Goal: Use online tool/utility: Use online tool/utility

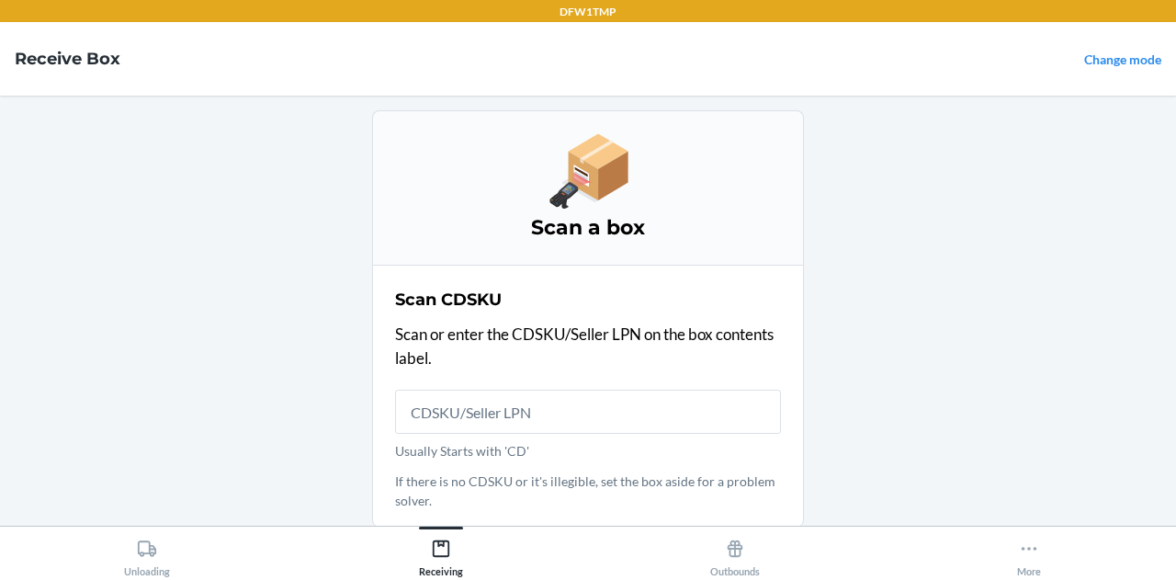
click at [127, 321] on main "Scan a box Scan CDSKU Scan or enter the CDSKU/Seller LPN on the box contents la…" at bounding box center [588, 311] width 1176 height 430
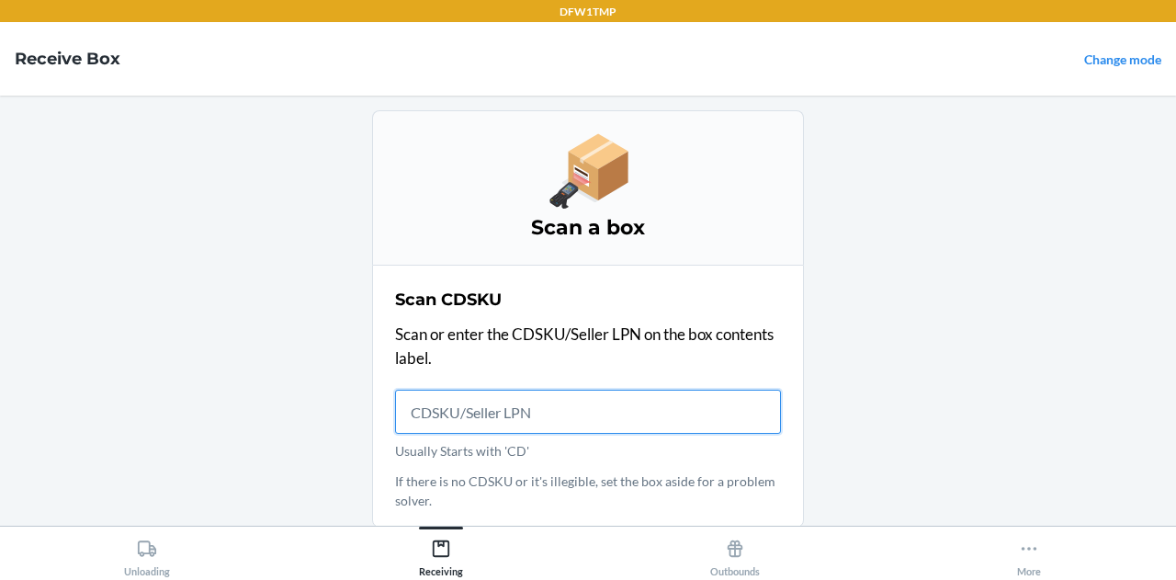
click at [496, 414] on input "Usually Starts with 'CD'" at bounding box center [588, 411] width 386 height 44
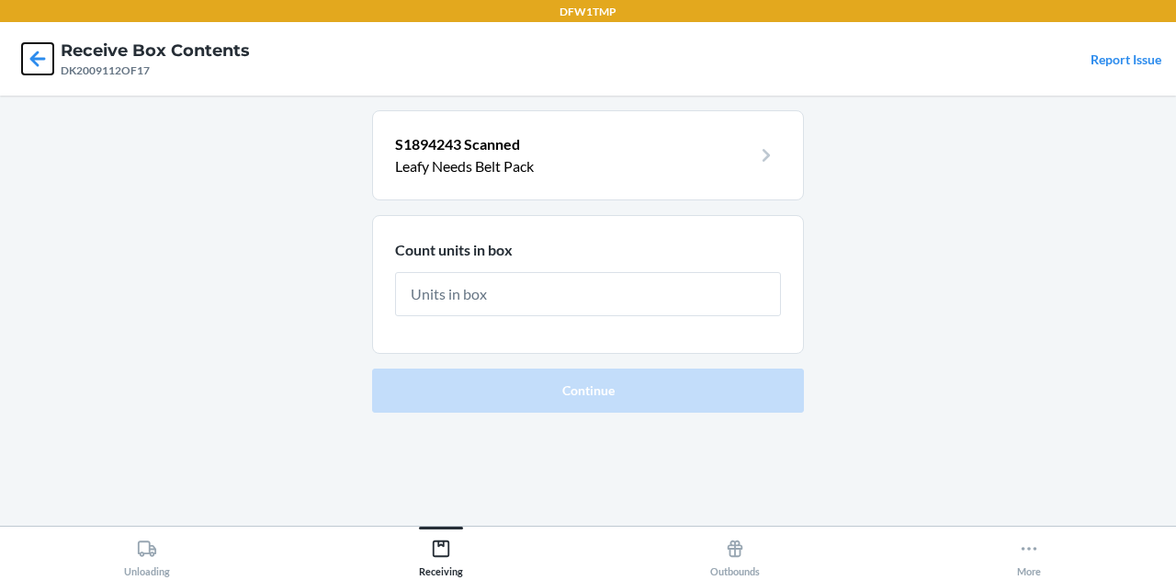
click at [35, 65] on icon at bounding box center [37, 58] width 31 height 31
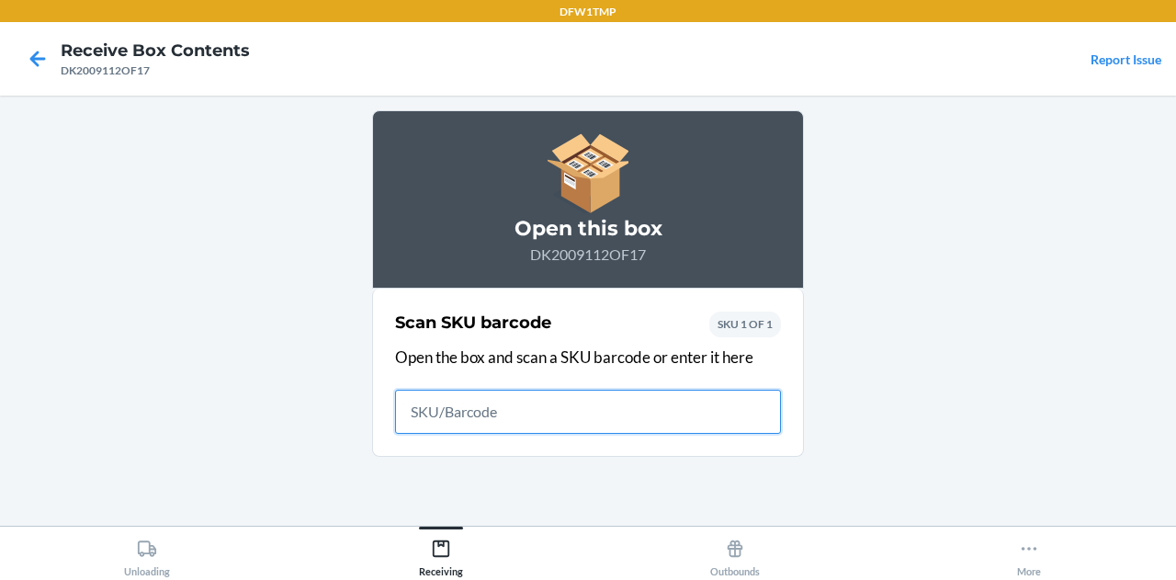
click at [35, 65] on icon at bounding box center [37, 58] width 31 height 31
